Goal: Task Accomplishment & Management: Manage account settings

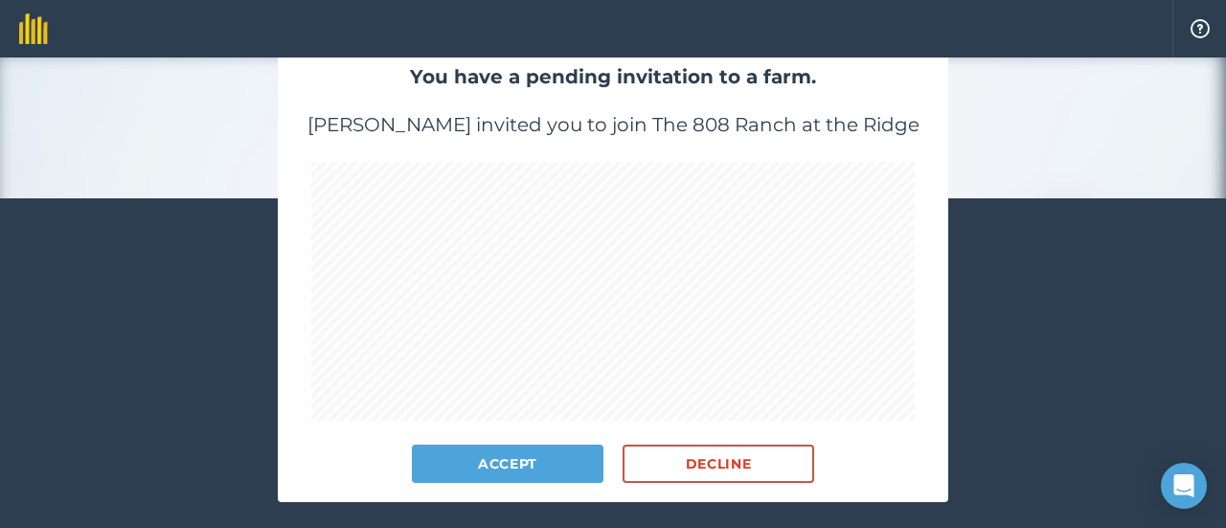
scroll to position [192, 0]
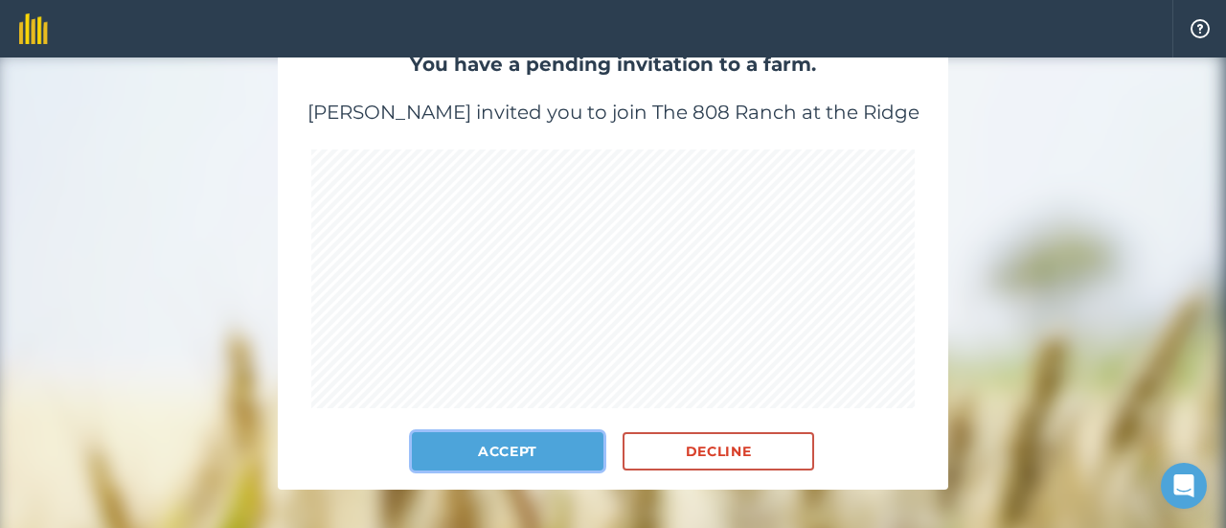
click at [515, 436] on button "Accept" at bounding box center [508, 451] width 192 height 38
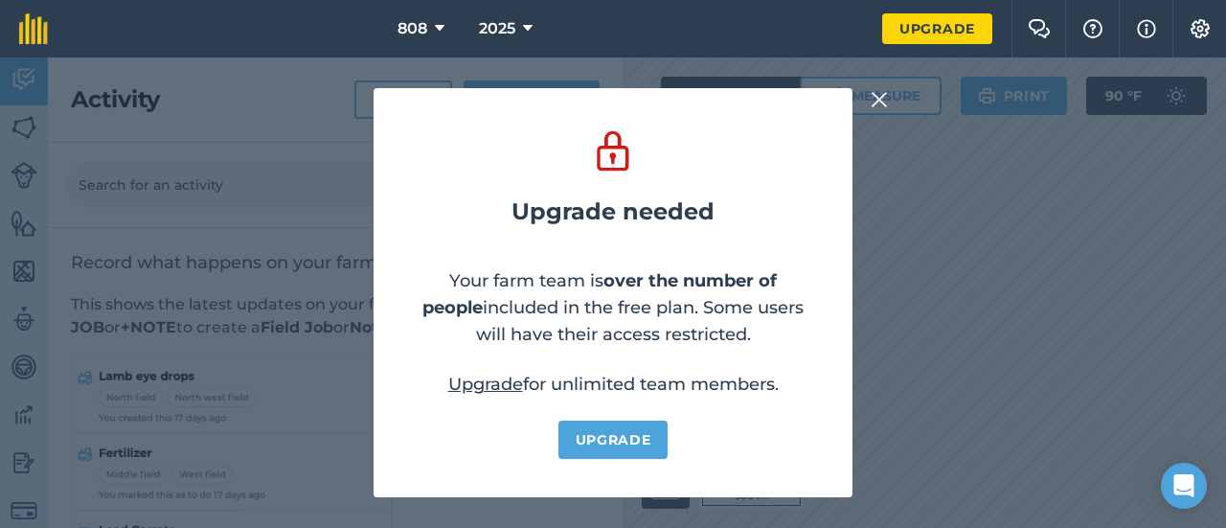
click at [932, 207] on div "Upgrade needed Your farm team is over the number of people included in the free…" at bounding box center [613, 292] width 1226 height 470
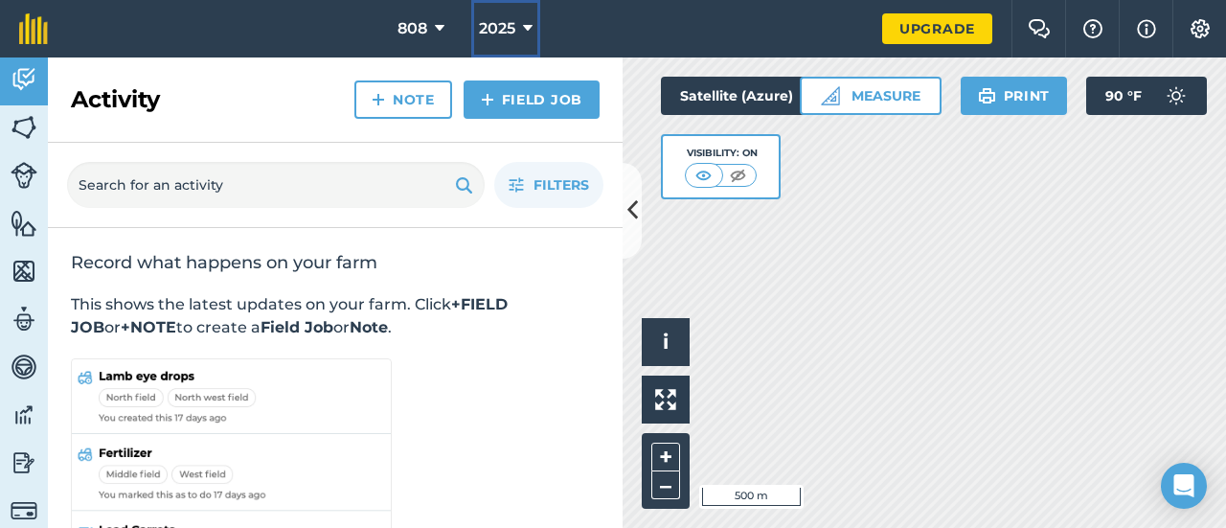
click at [498, 22] on span "2025" at bounding box center [497, 28] width 36 height 23
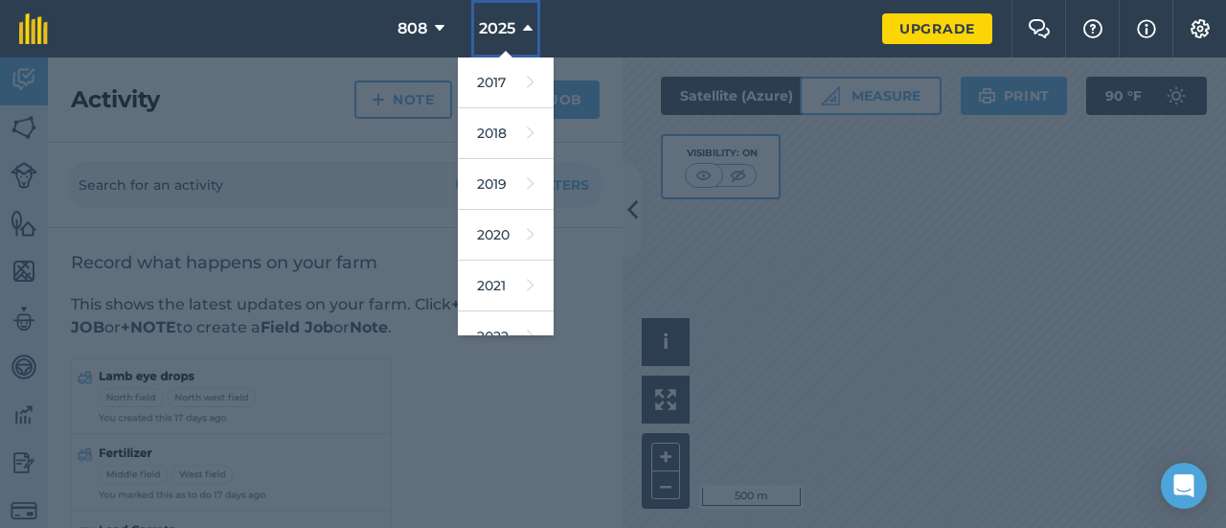
click at [498, 22] on span "2025" at bounding box center [497, 28] width 36 height 23
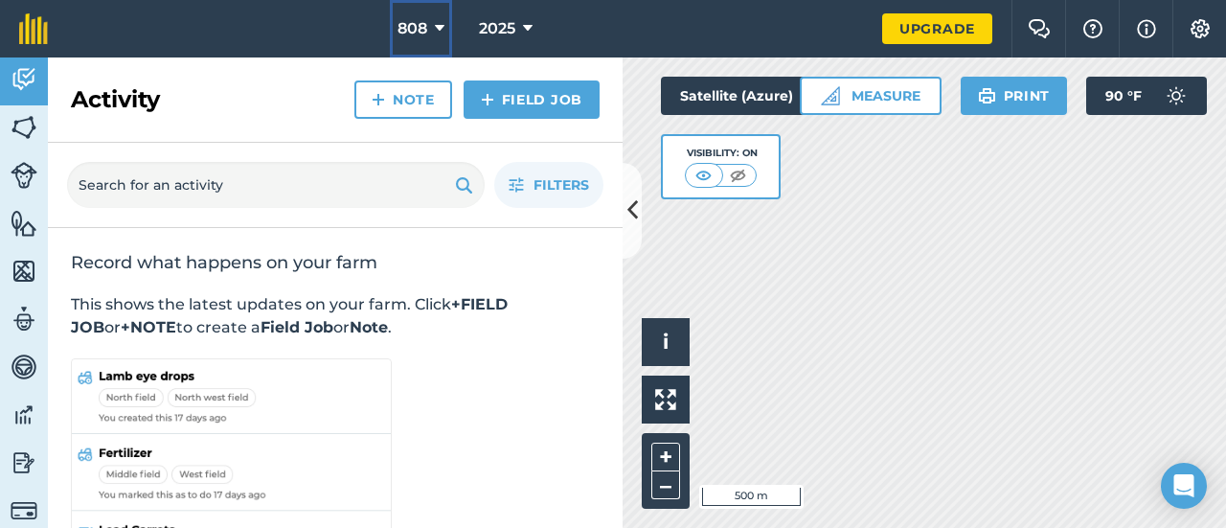
click at [427, 23] on button "808" at bounding box center [421, 28] width 62 height 57
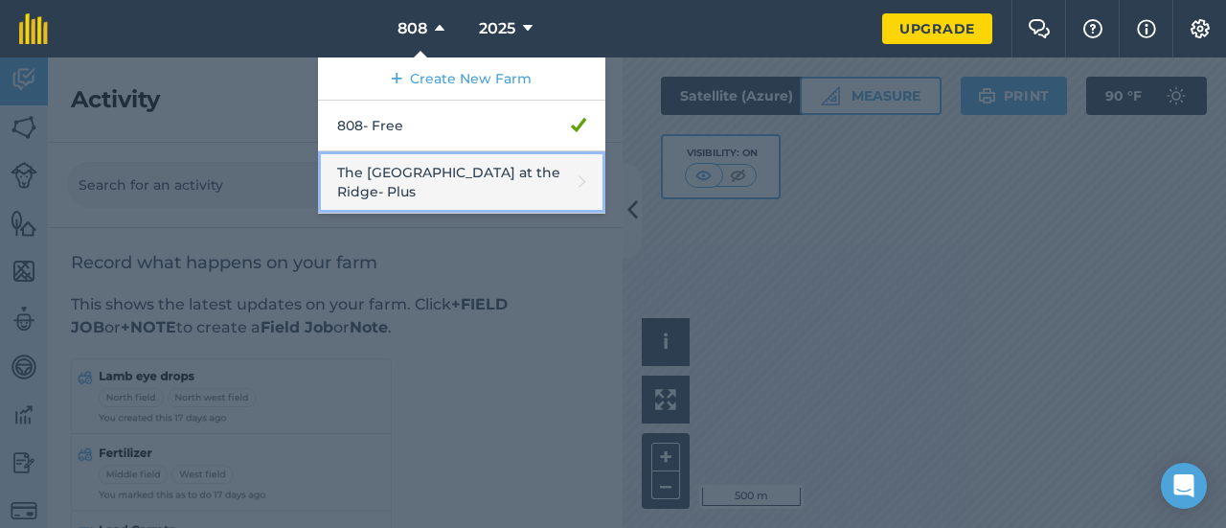
click at [428, 166] on link "The [GEOGRAPHIC_DATA] at the [GEOGRAPHIC_DATA]" at bounding box center [461, 182] width 287 height 62
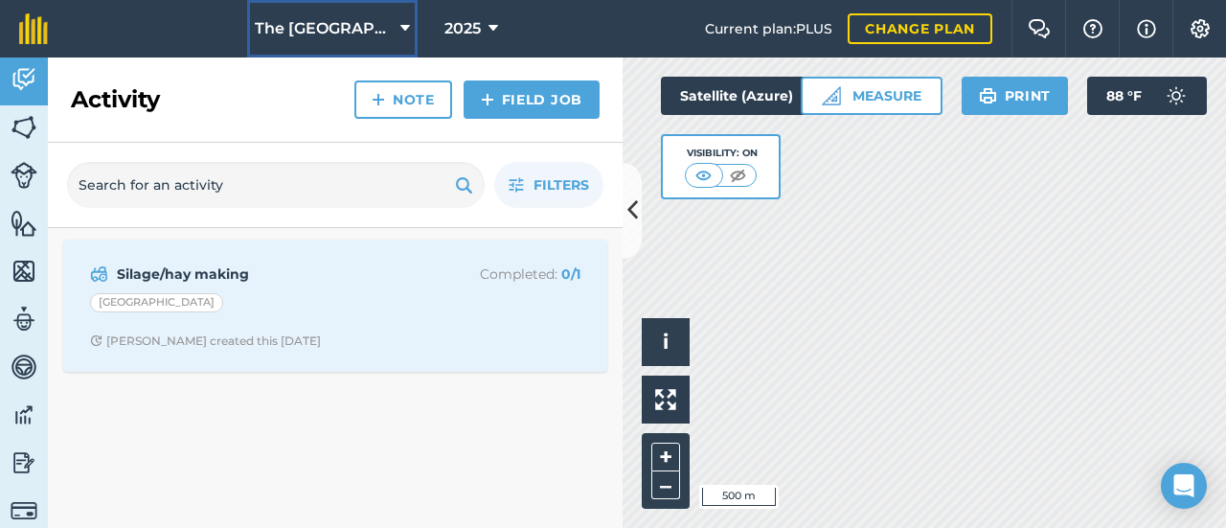
click at [393, 29] on button "The [GEOGRAPHIC_DATA] at the Ridge" at bounding box center [332, 28] width 171 height 57
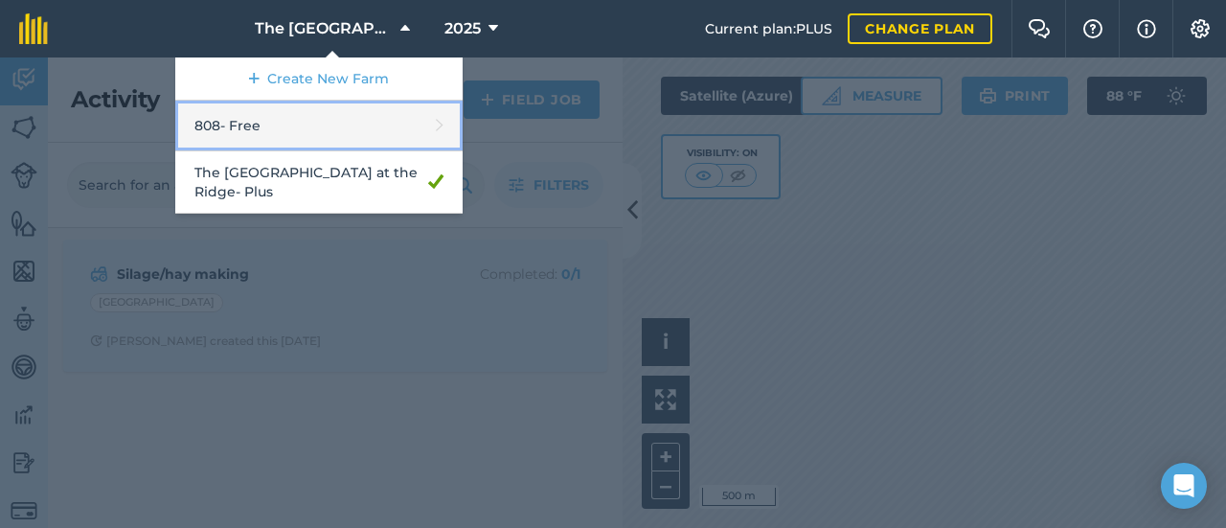
click at [349, 114] on link "808 - Free" at bounding box center [318, 126] width 287 height 51
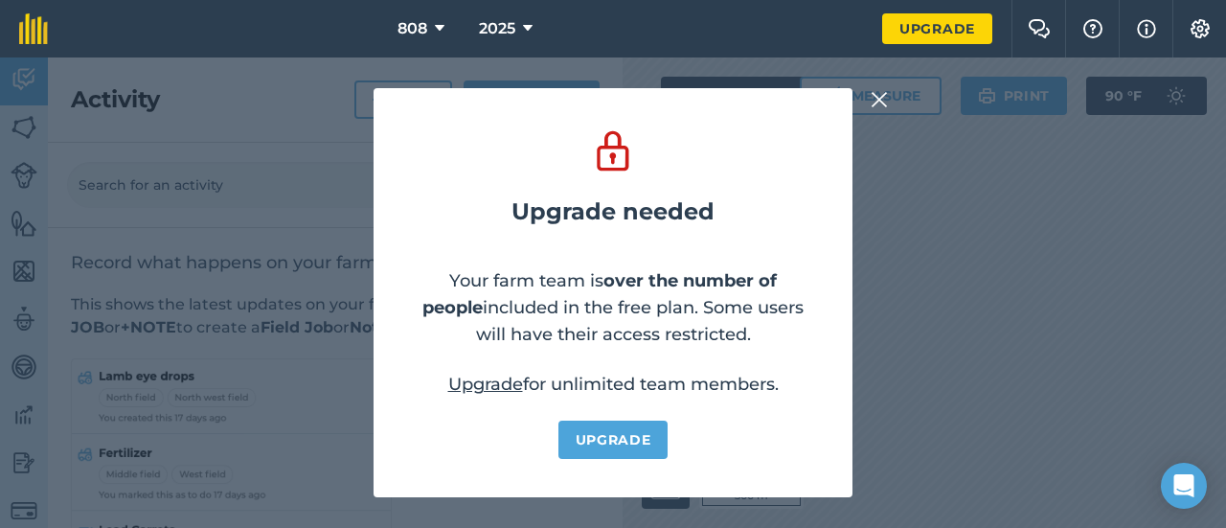
click at [194, 286] on div "Upgrade needed Your farm team is over the number of people included in the free…" at bounding box center [613, 292] width 1226 height 470
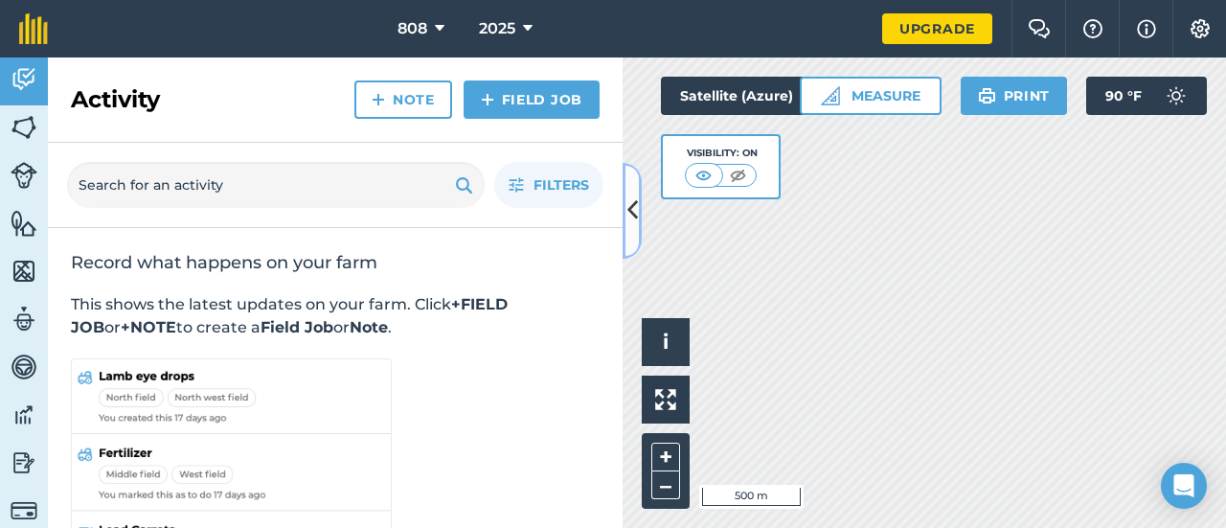
click at [632, 216] on icon at bounding box center [633, 211] width 11 height 34
